Goal: Task Accomplishment & Management: Manage account settings

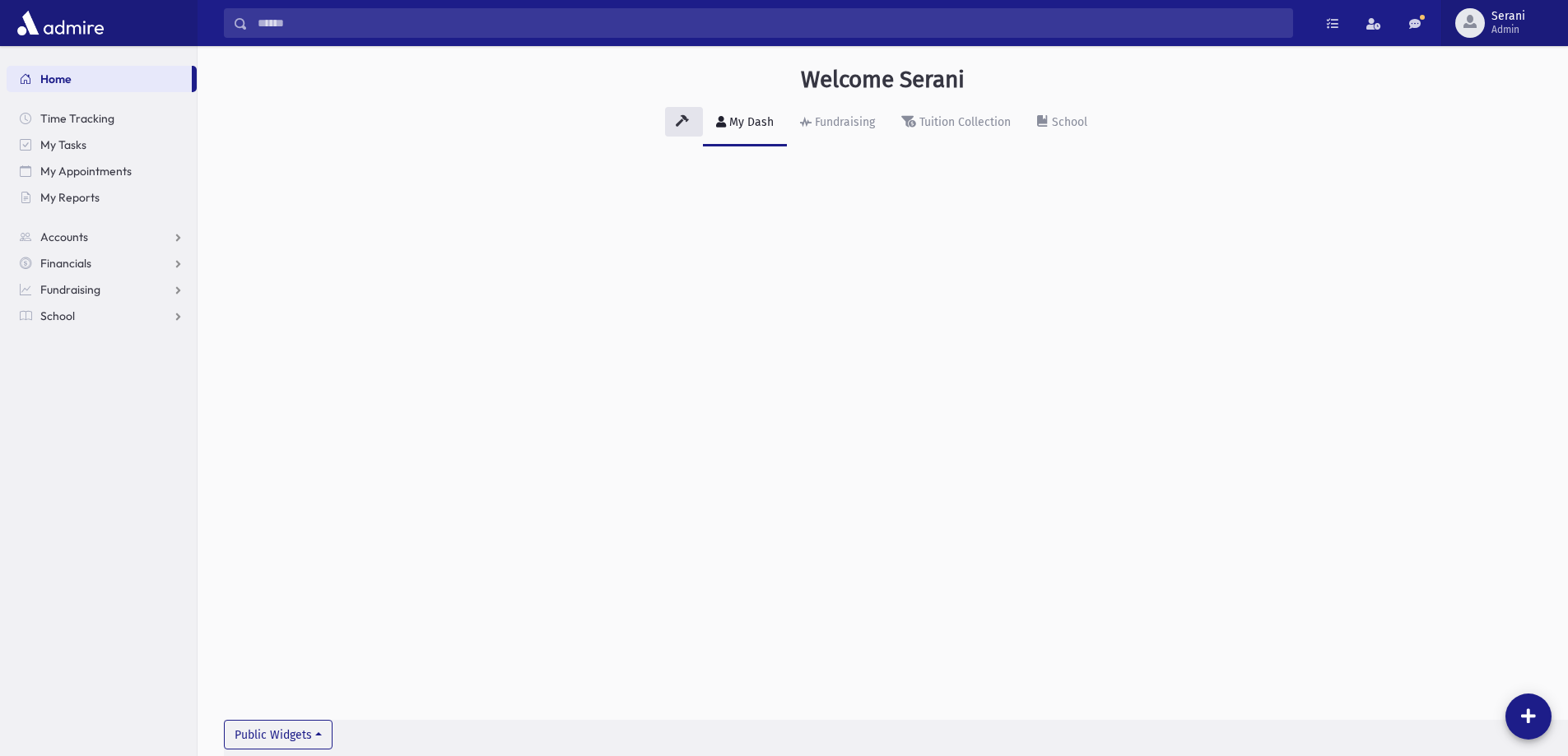
click at [1495, 22] on span "Serani" at bounding box center [1509, 16] width 34 height 13
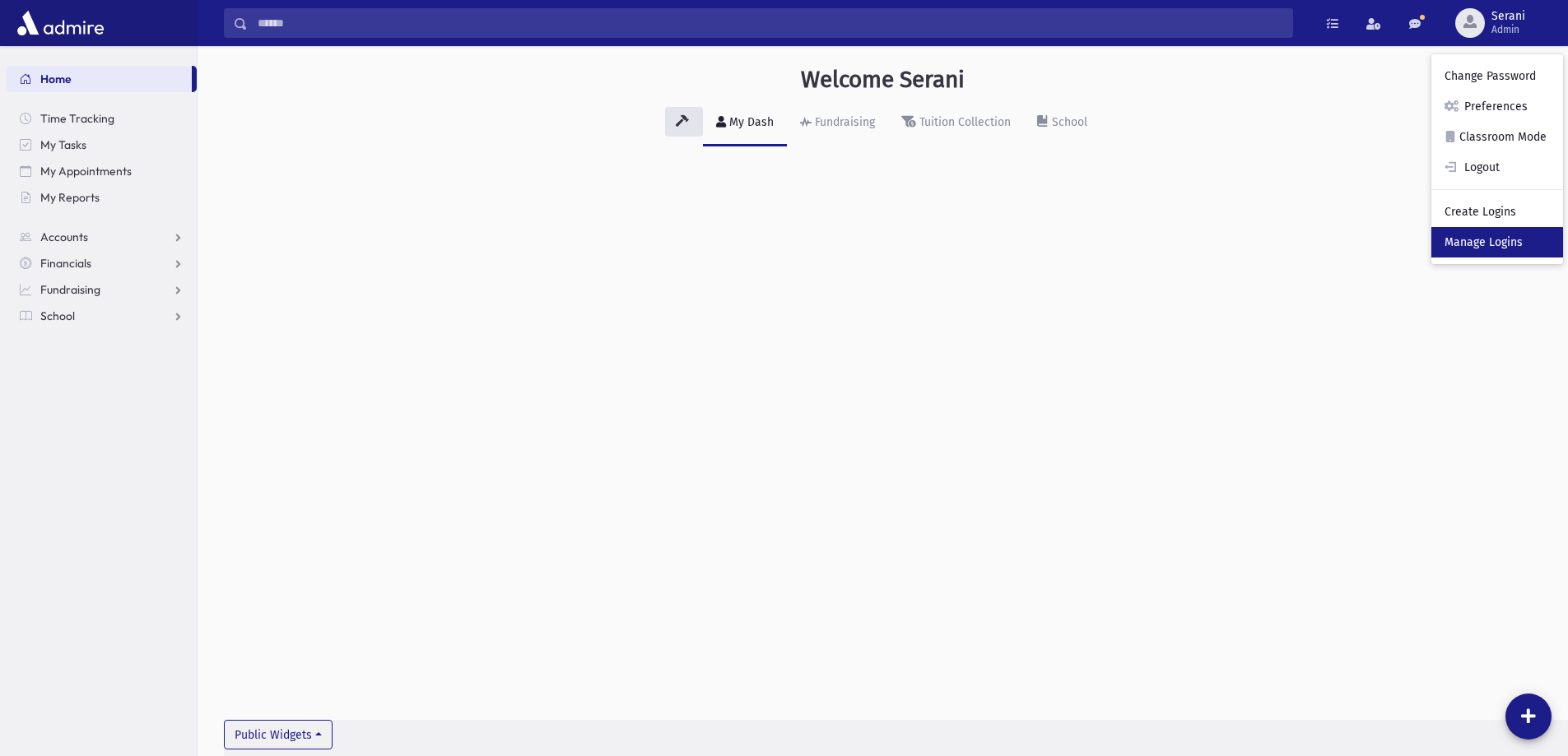
click at [1493, 236] on link "Manage Logins" at bounding box center [1498, 242] width 132 height 30
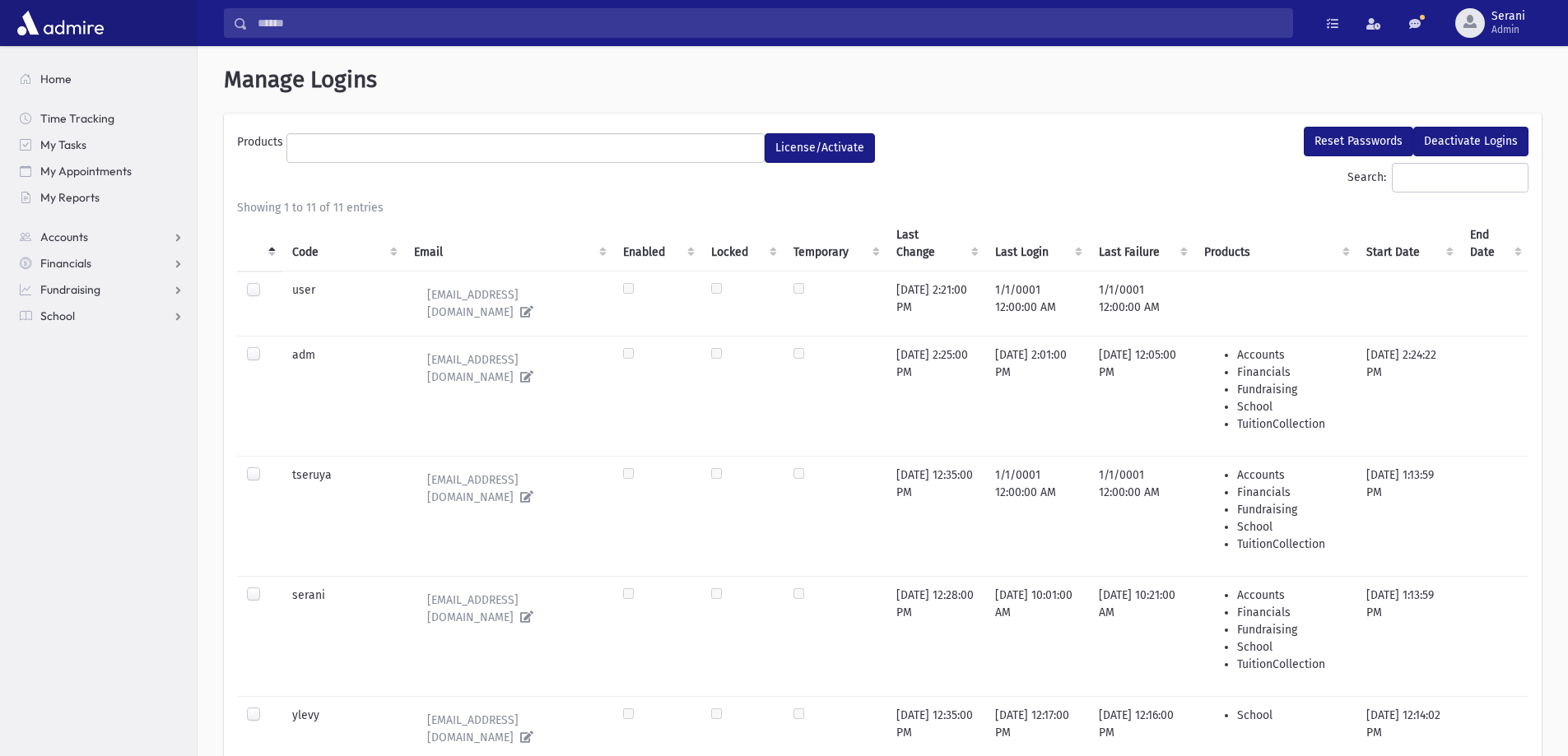
select select
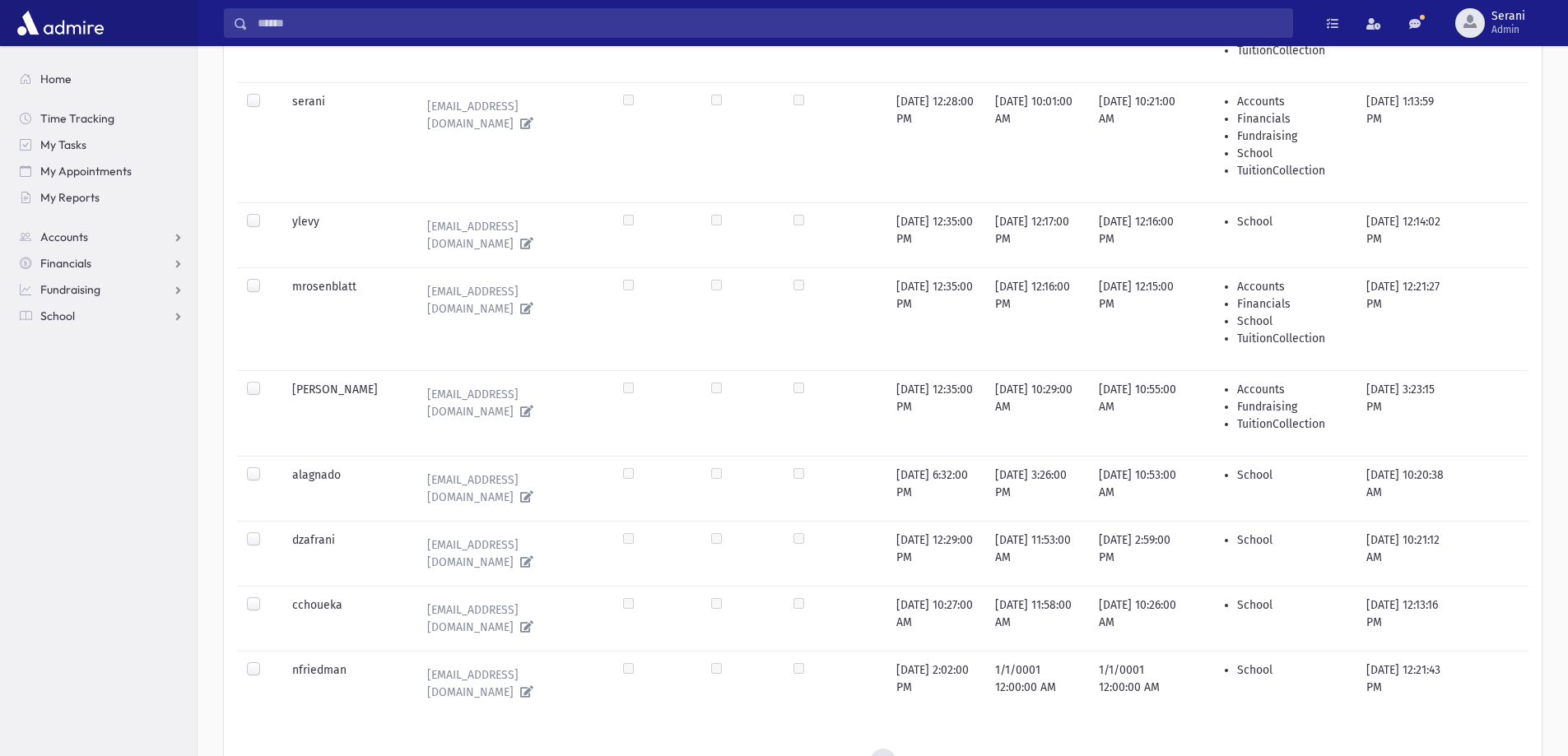
scroll to position [544, 0]
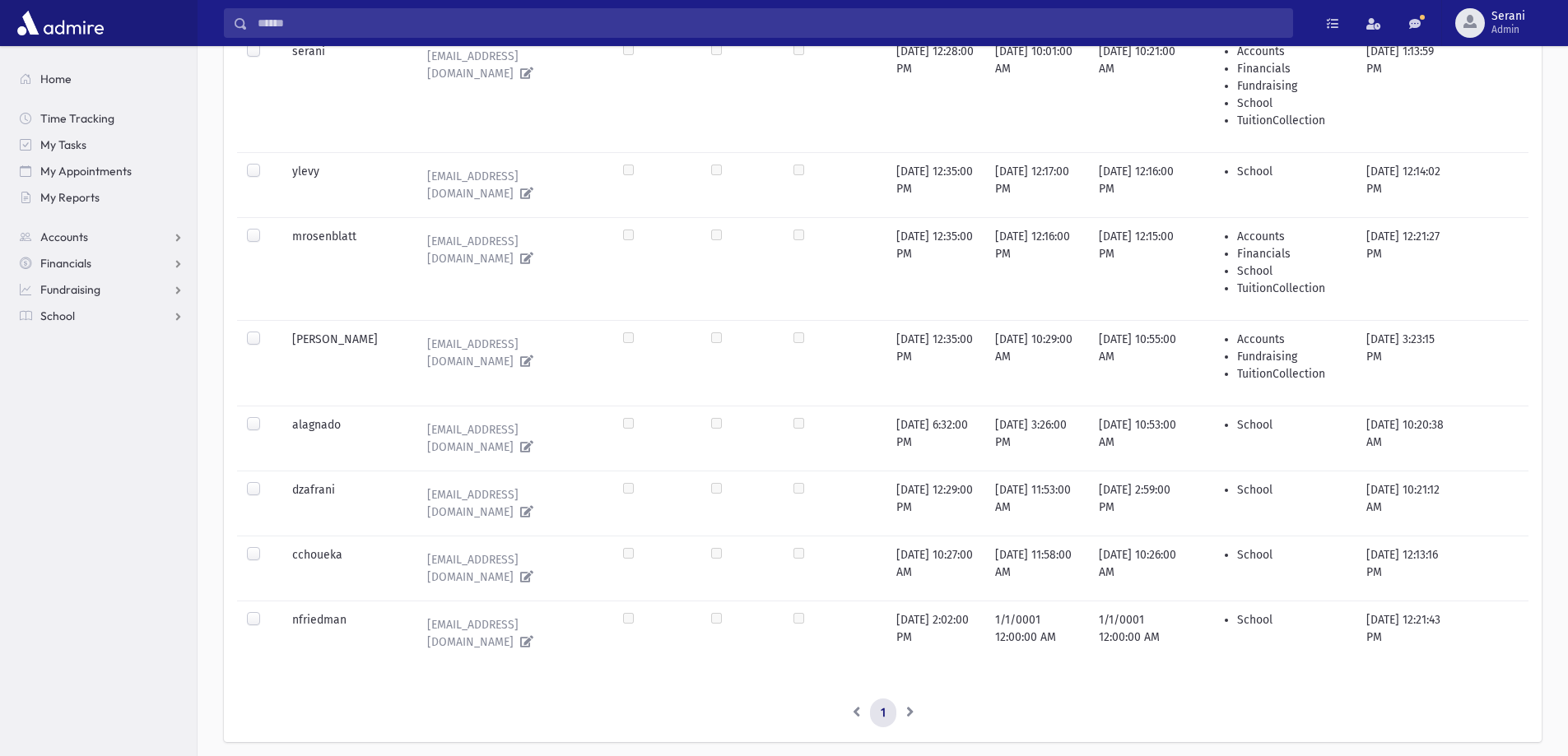
click at [267, 482] on label at bounding box center [267, 482] width 0 height 0
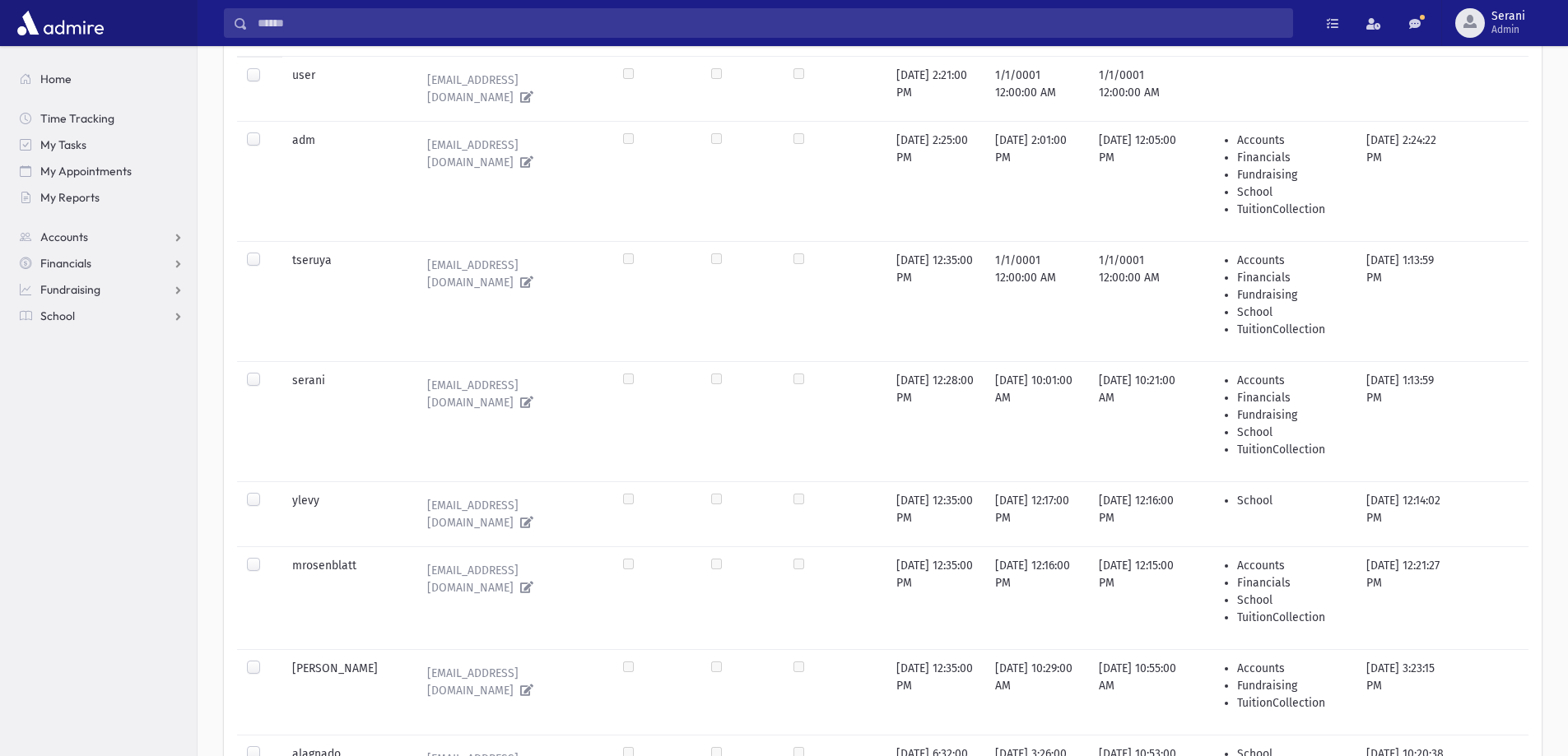
scroll to position [0, 0]
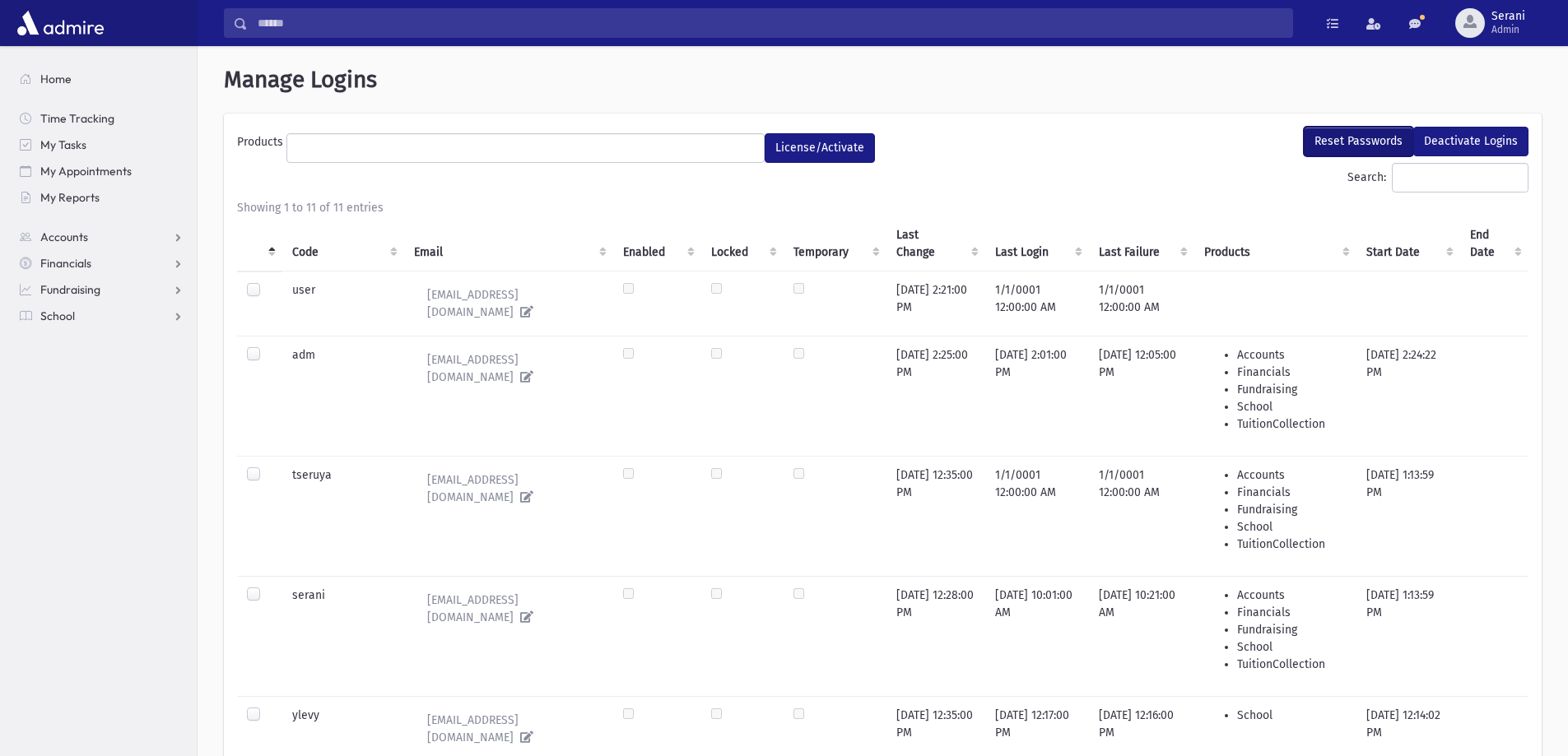
click at [1355, 145] on button "Reset Passwords" at bounding box center [1359, 142] width 110 height 30
select select
